Goal: Task Accomplishment & Management: Use online tool/utility

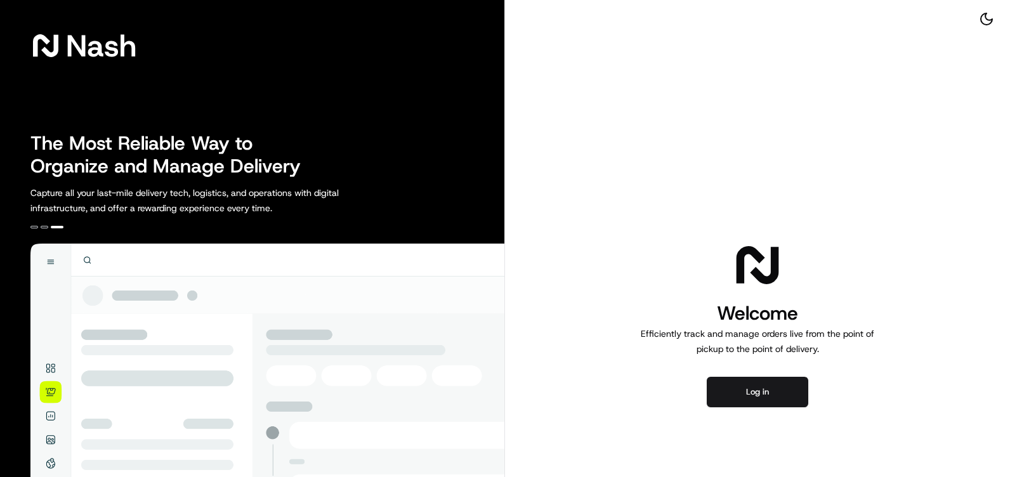
click at [608, 74] on div "Welcome Efficiently track and manage orders live from the point of pickup to th…" at bounding box center [757, 323] width 505 height 647
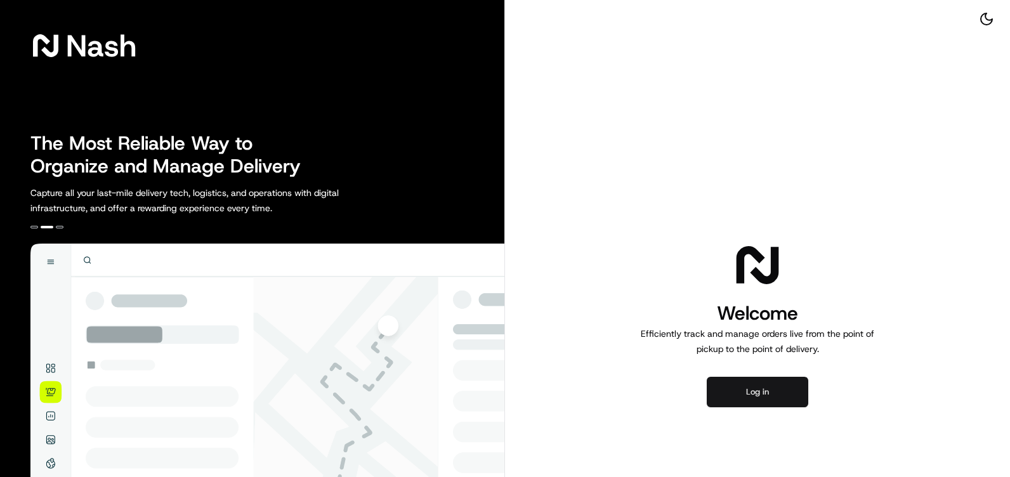
click at [744, 388] on button "Log in" at bounding box center [758, 392] width 102 height 30
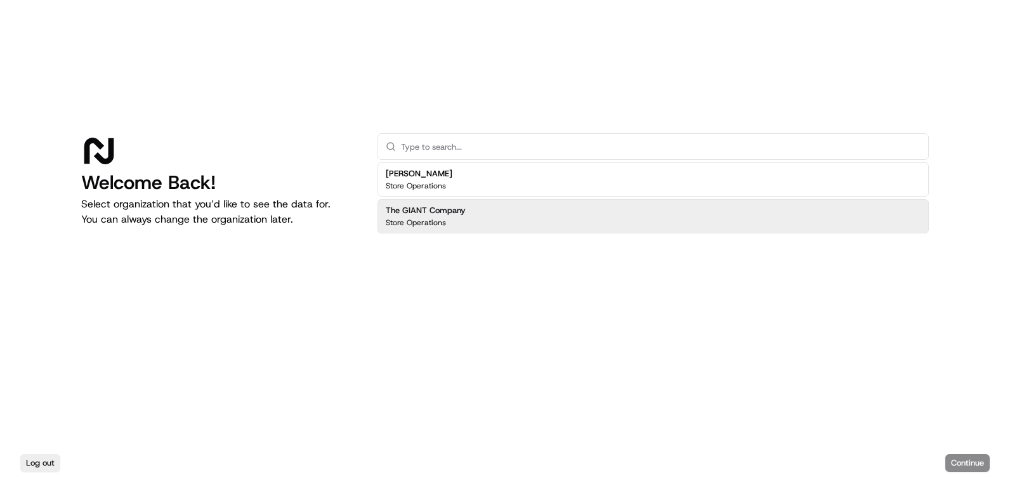
click at [434, 216] on h2 "The GIANT Company" at bounding box center [426, 210] width 80 height 11
click at [974, 461] on button "Continue" at bounding box center [967, 463] width 44 height 18
